Goal: Task Accomplishment & Management: Manage account settings

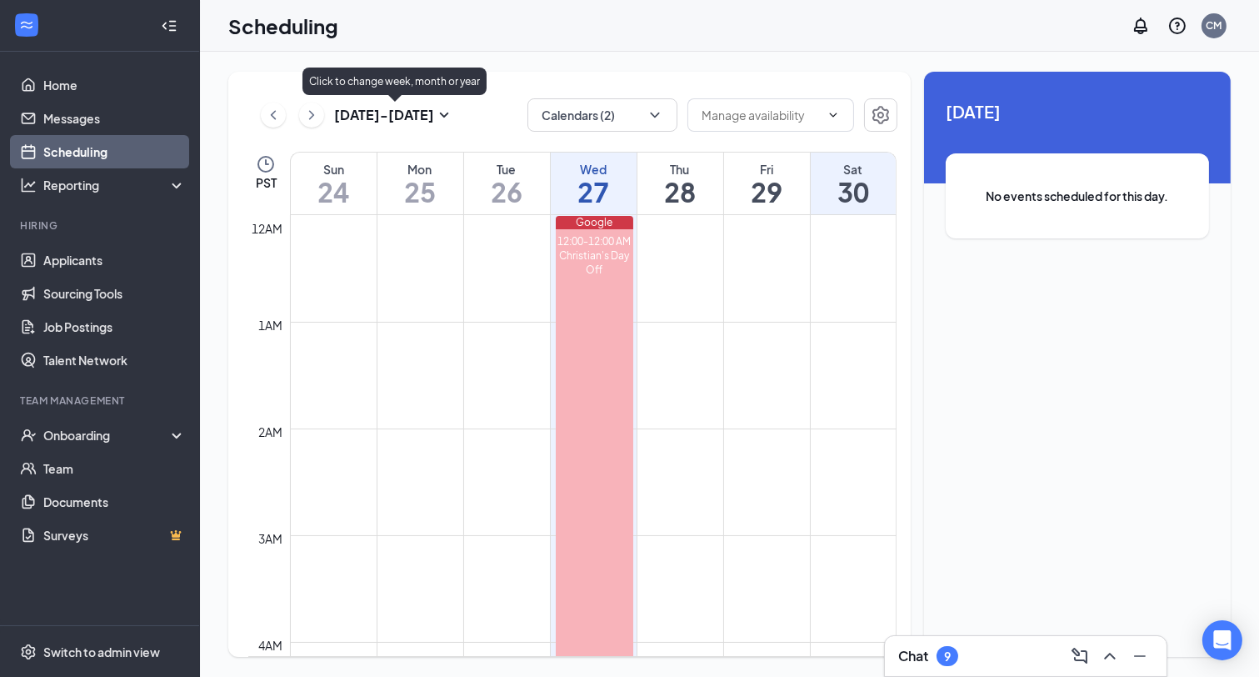
scroll to position [610, 0]
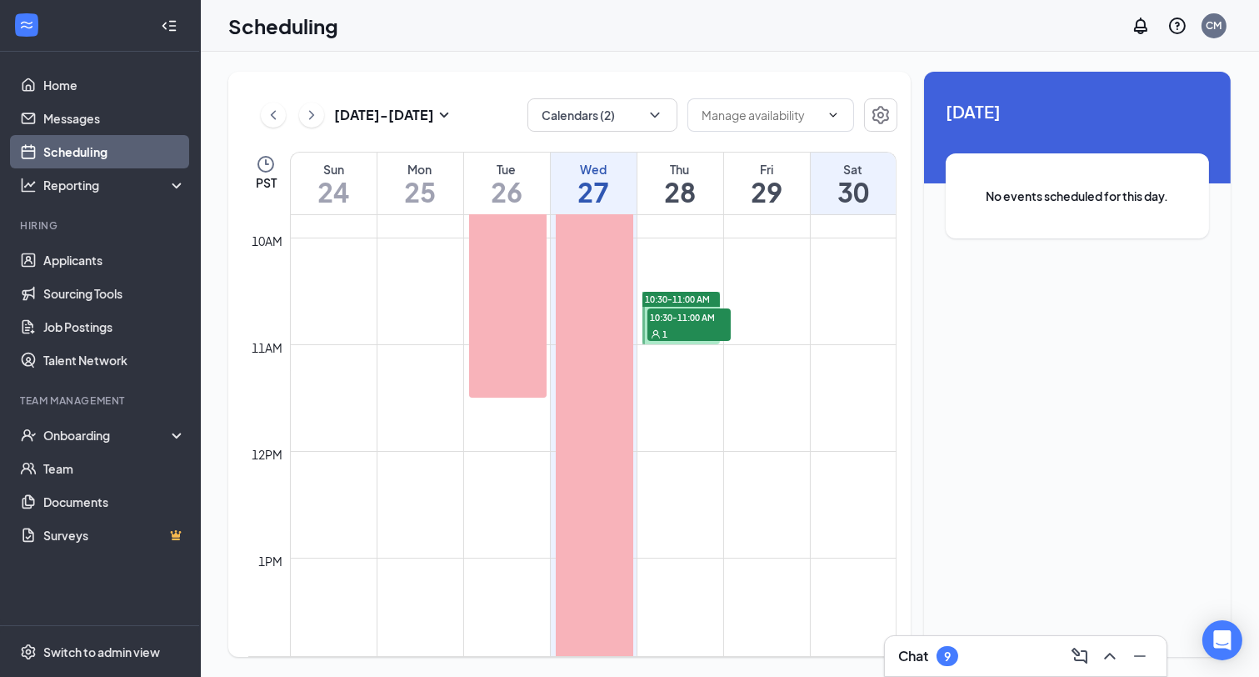
scroll to position [1039, 0]
click at [704, 299] on span "10:30-11:00 AM" at bounding box center [678, 304] width 65 height 12
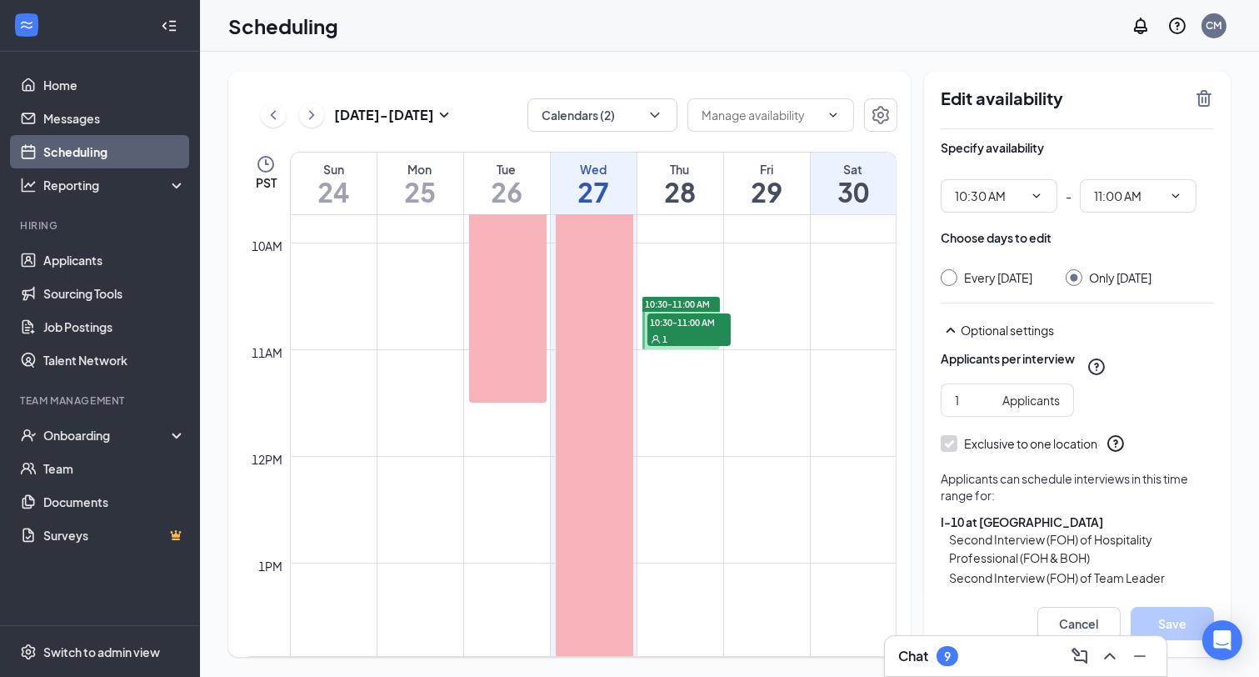
click at [696, 333] on div "1" at bounding box center [688, 338] width 83 height 17
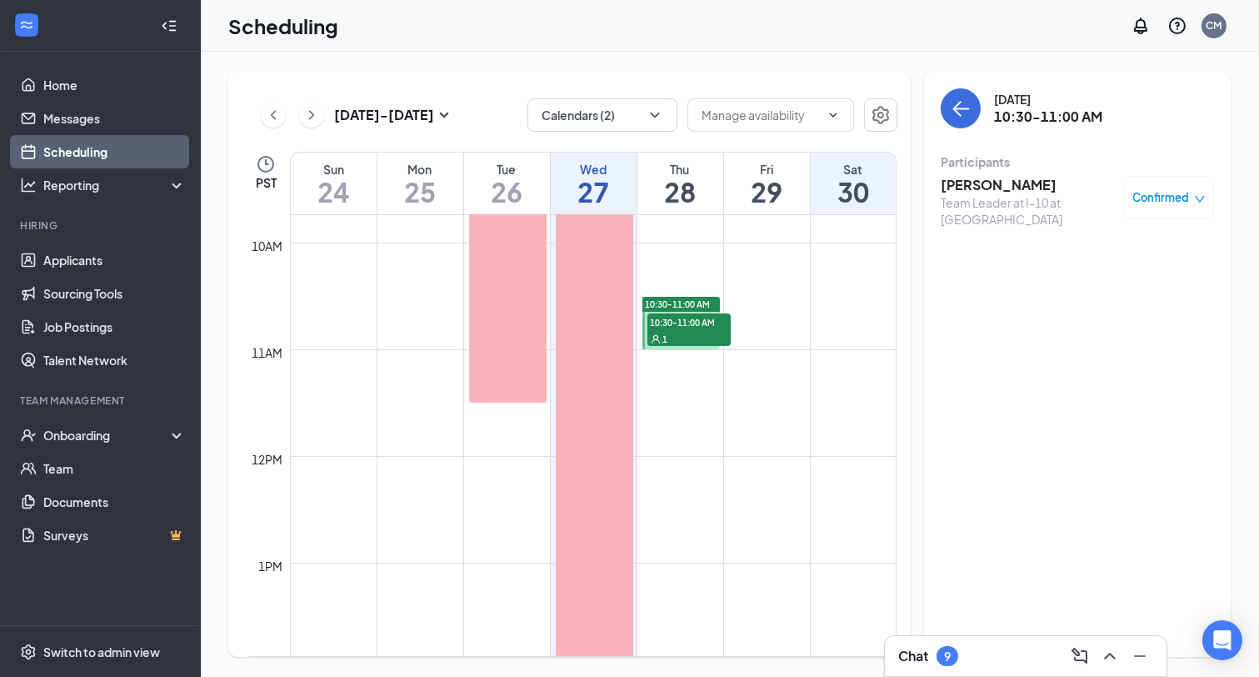
click at [704, 289] on td at bounding box center [593, 282] width 607 height 27
click at [705, 297] on div "10:30-11:00 AM" at bounding box center [680, 304] width 77 height 15
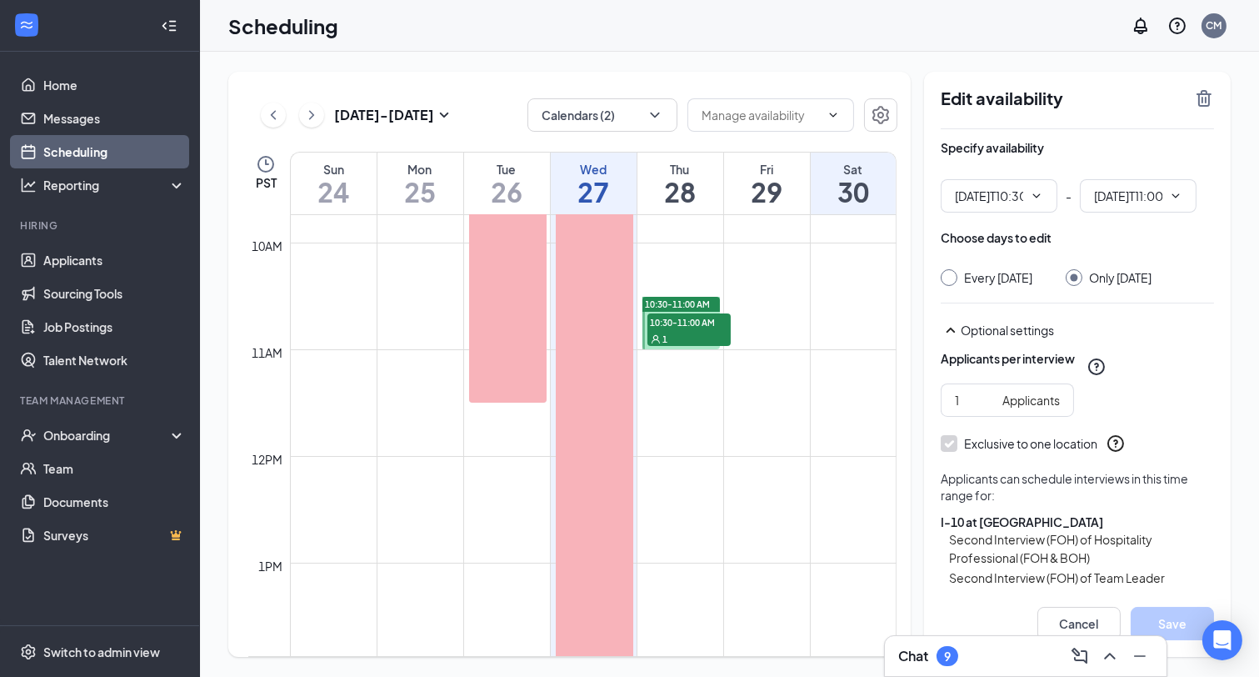
type input "10:30 AM"
type input "11:00 AM"
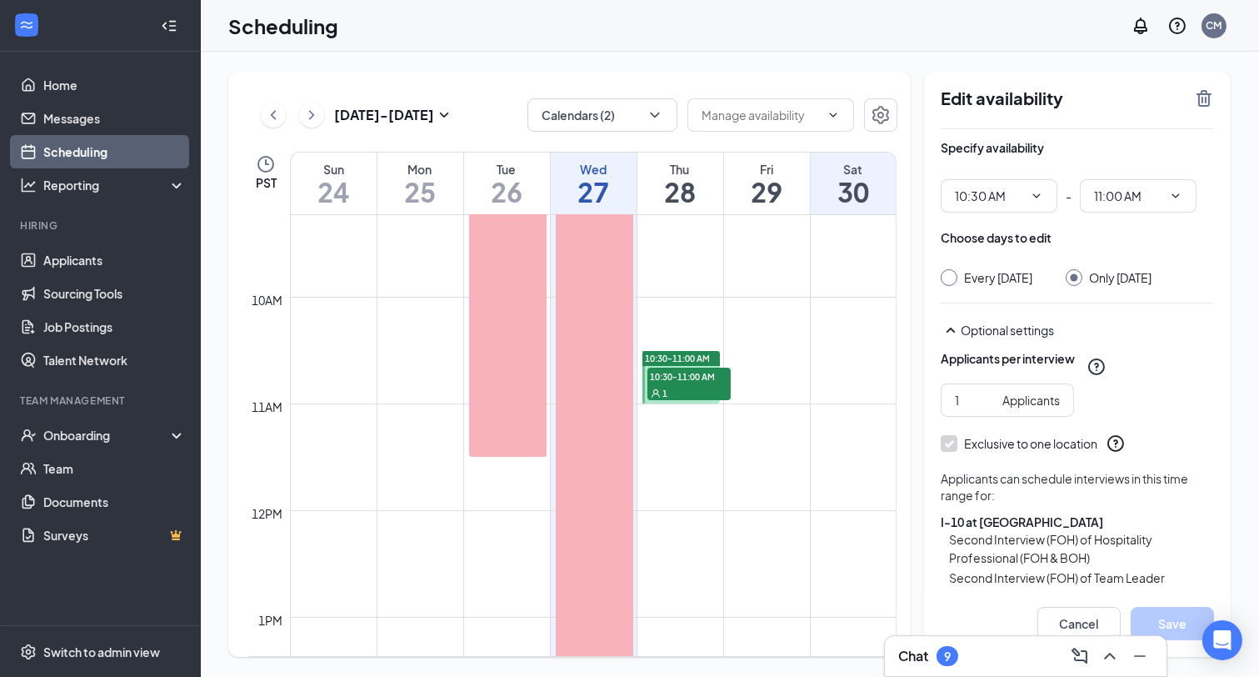
scroll to position [997, 0]
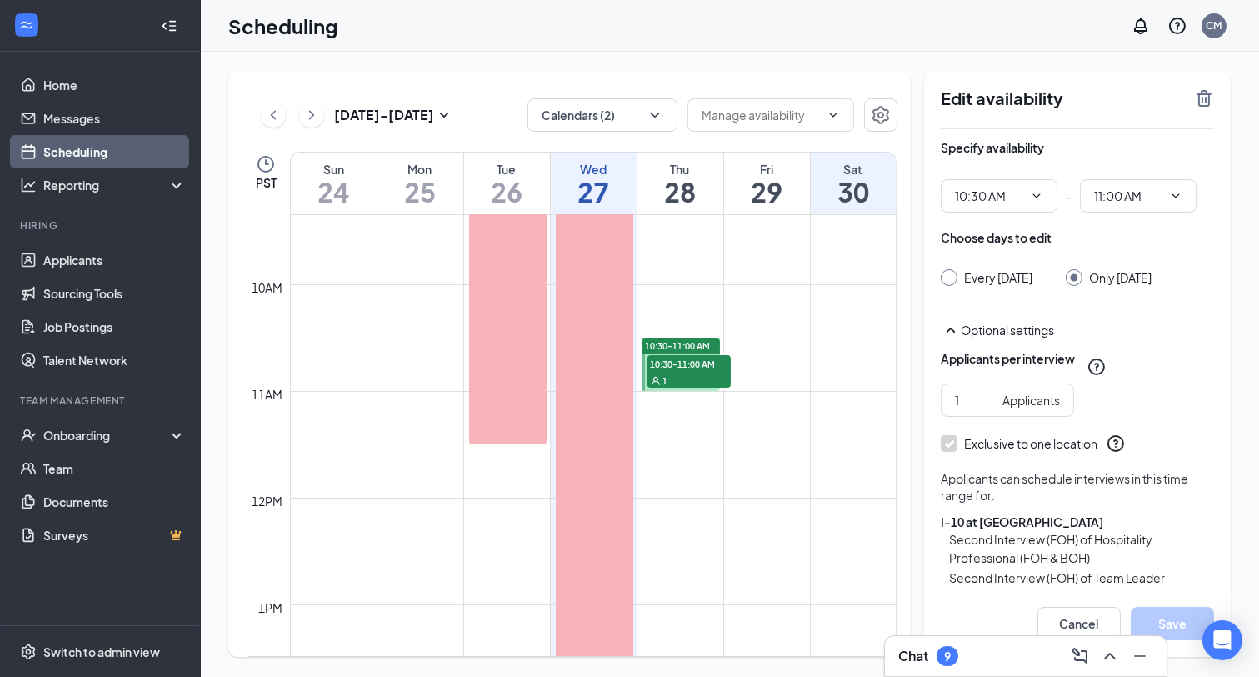
click at [687, 344] on span "10:30-11:00 AM" at bounding box center [678, 346] width 65 height 12
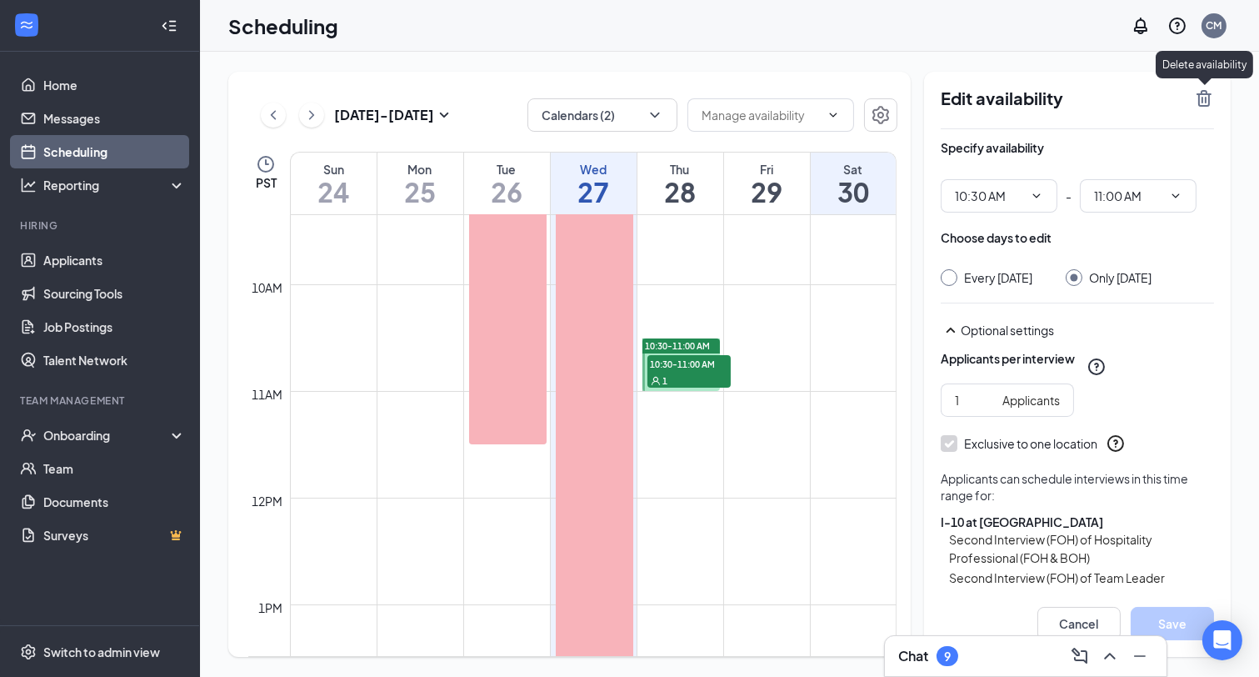
click at [1204, 103] on icon "TrashOutline" at bounding box center [1204, 98] width 20 height 20
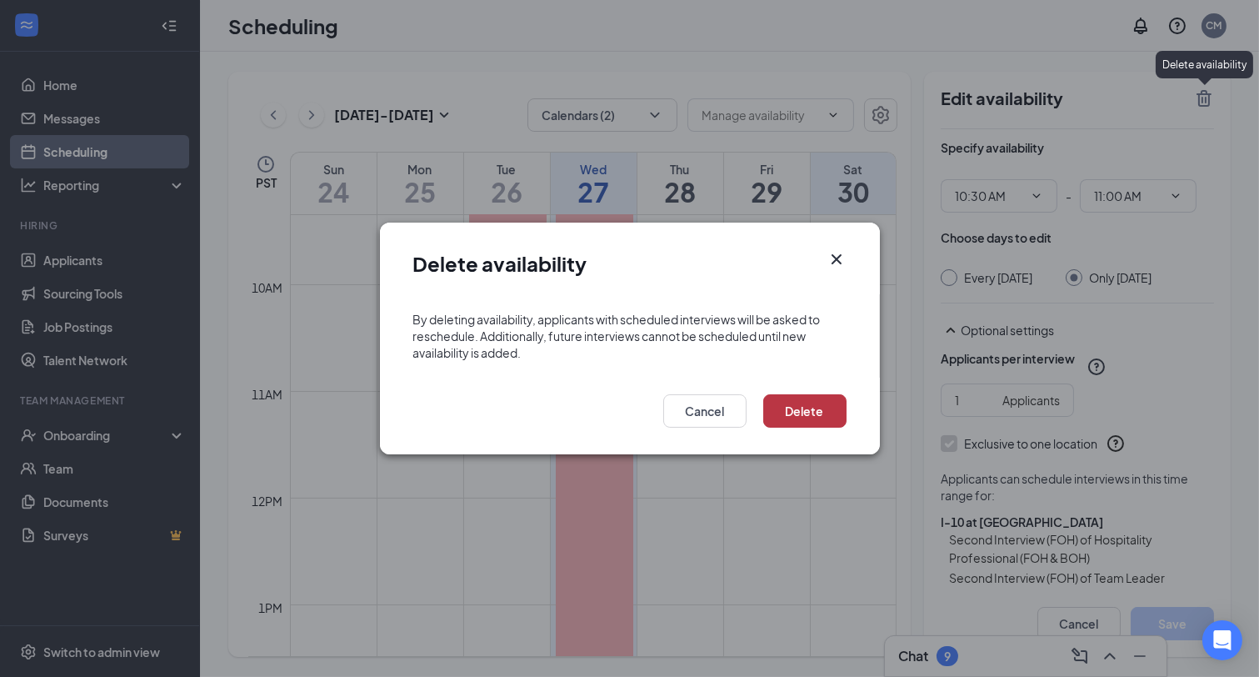
click at [814, 410] on button "Delete" at bounding box center [804, 410] width 83 height 33
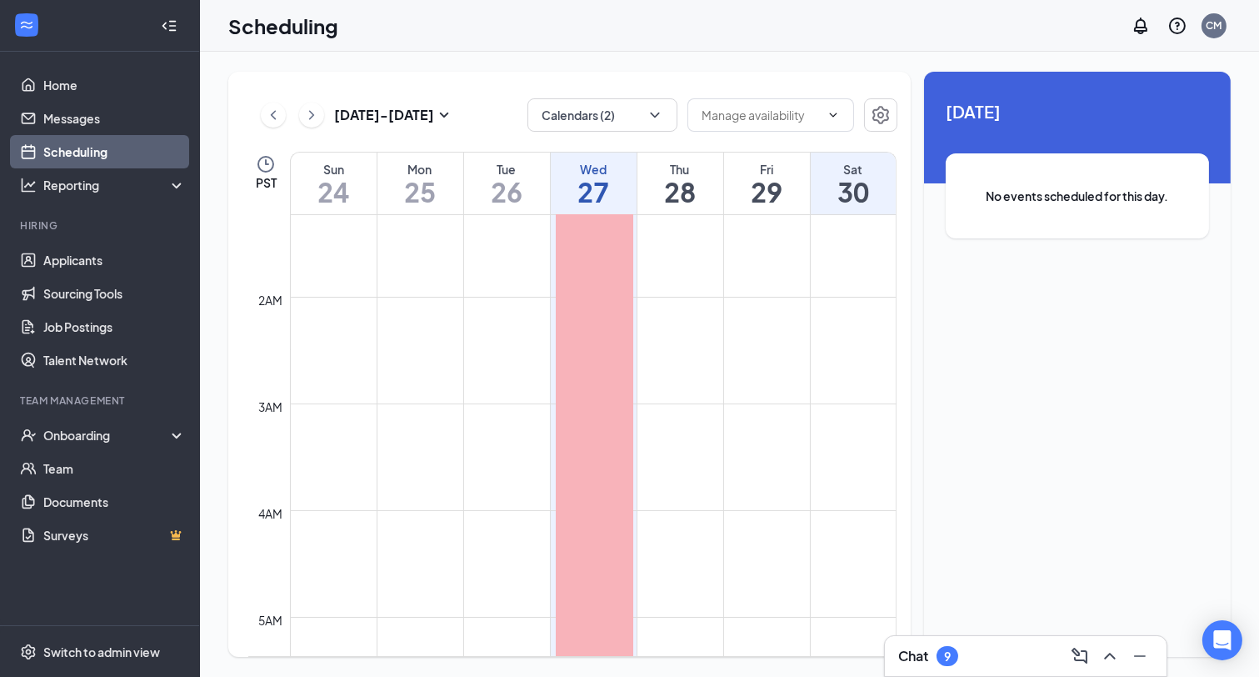
scroll to position [121, 0]
